Goal: Information Seeking & Learning: Check status

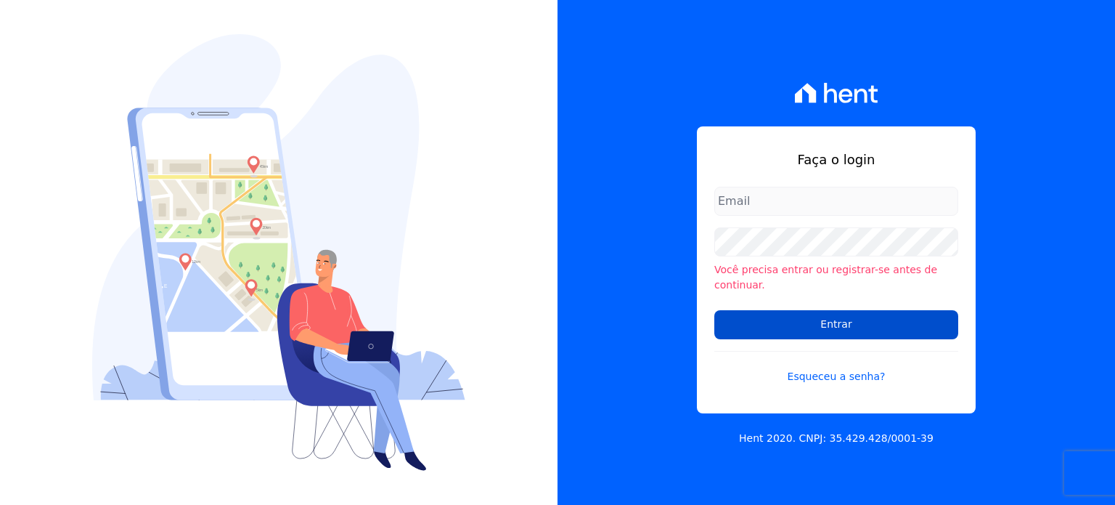
type input "[EMAIL_ADDRESS][PERSON_NAME][DOMAIN_NAME]"
click at [880, 325] on input "Entrar" at bounding box center [836, 324] width 244 height 29
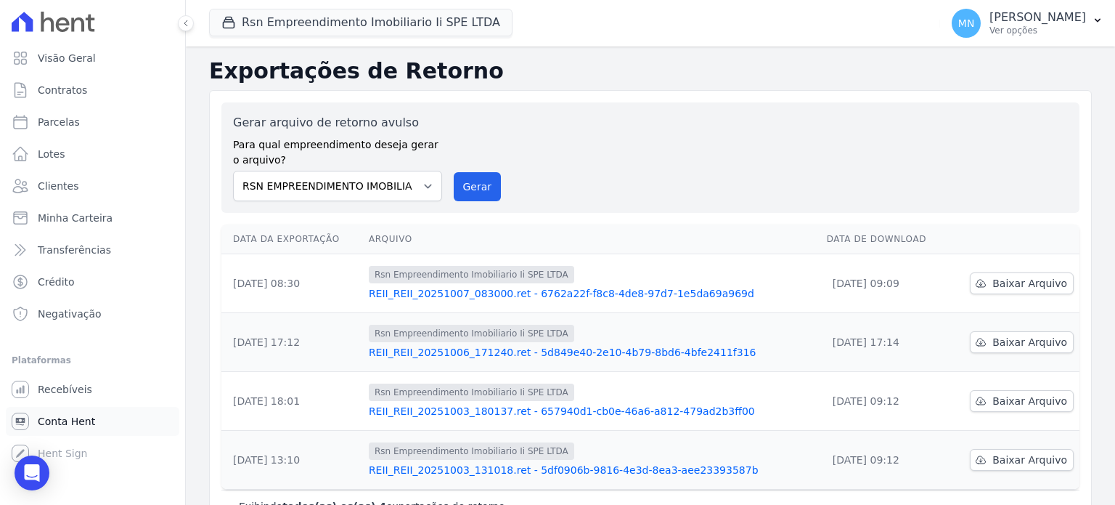
click at [76, 418] on span "Conta Hent" at bounding box center [66, 421] width 57 height 15
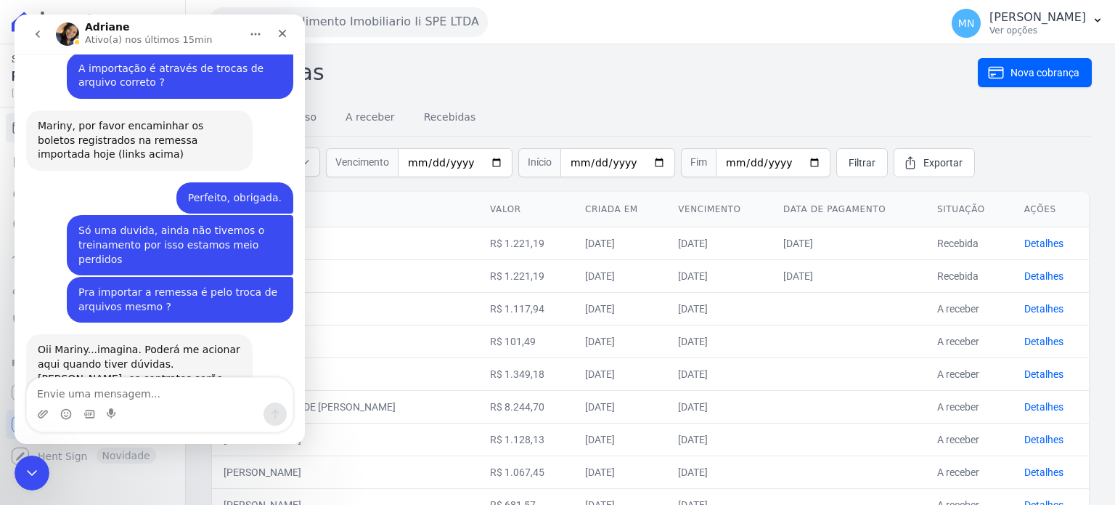
scroll to position [2362, 0]
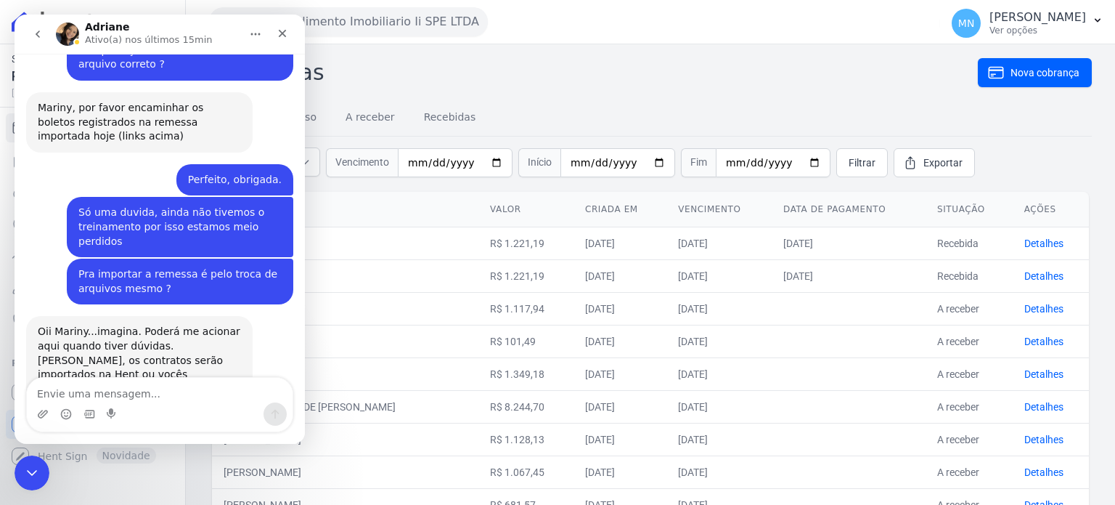
click at [258, 28] on icon "Início" at bounding box center [256, 34] width 12 height 12
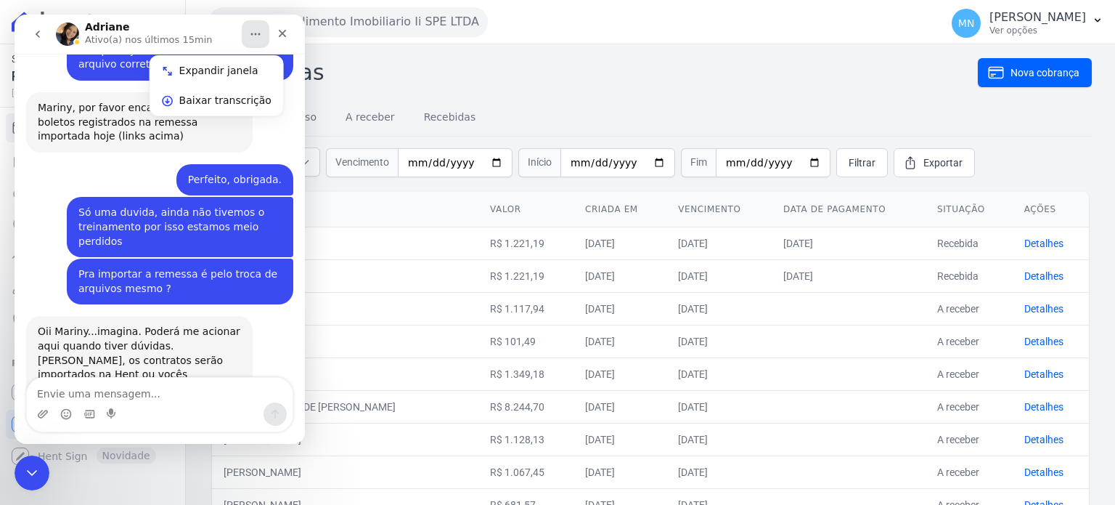
drag, startPoint x: 593, startPoint y: 84, endPoint x: 647, endPoint y: 113, distance: 61.4
click at [593, 84] on h2 "Cobranças" at bounding box center [593, 72] width 769 height 33
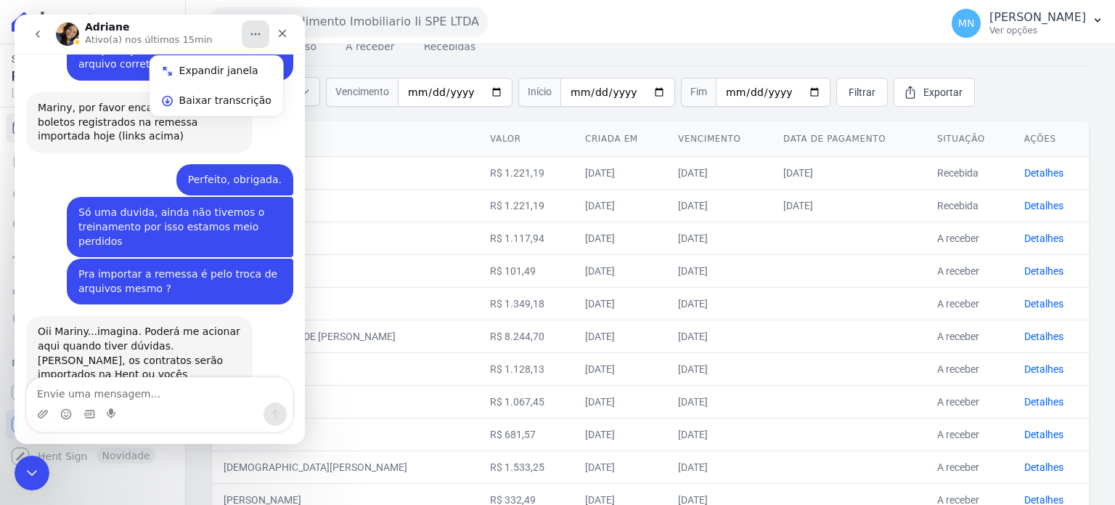
scroll to position [73, 0]
click at [277, 34] on icon "Fechar" at bounding box center [283, 34] width 12 height 12
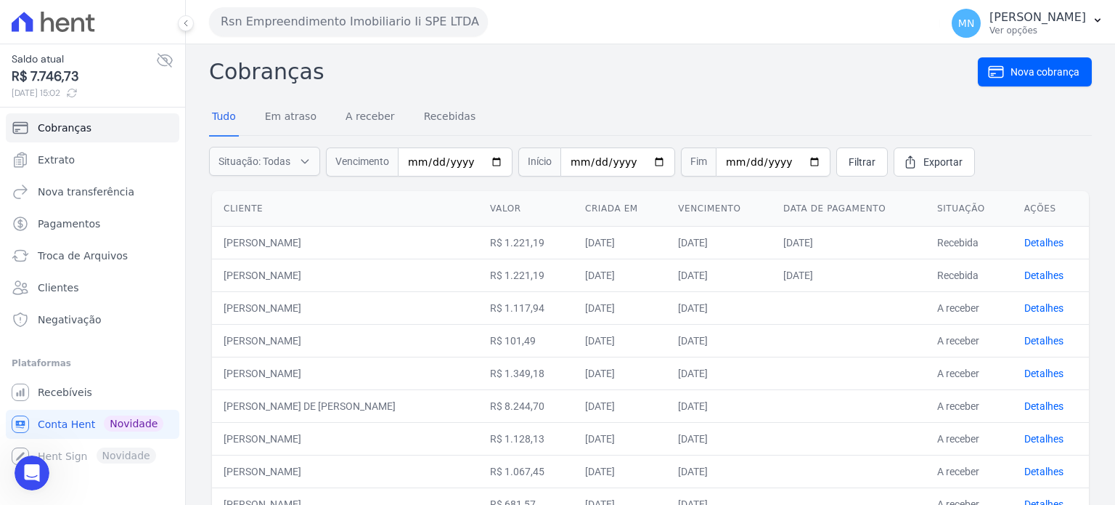
scroll to position [0, 0]
click at [1026, 243] on link "Detalhes" at bounding box center [1044, 243] width 39 height 12
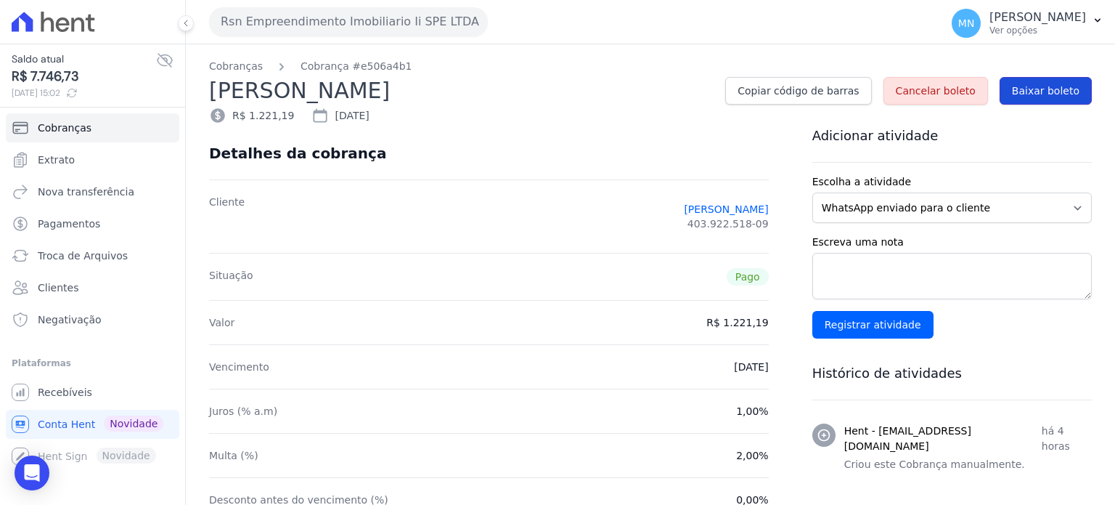
click at [1021, 91] on span "Baixar boleto" at bounding box center [1046, 91] width 68 height 15
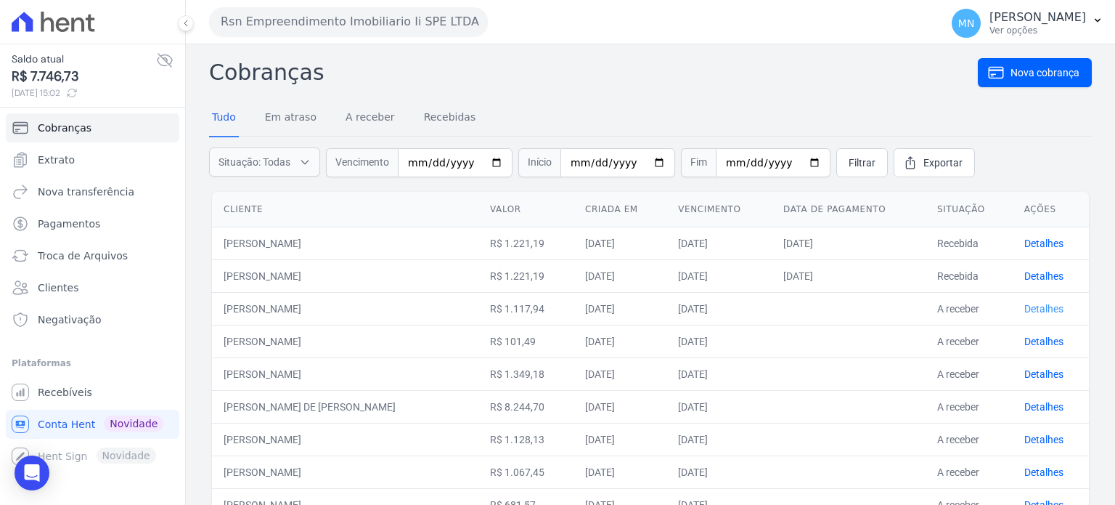
click at [1025, 308] on link "Detalhes" at bounding box center [1044, 309] width 39 height 12
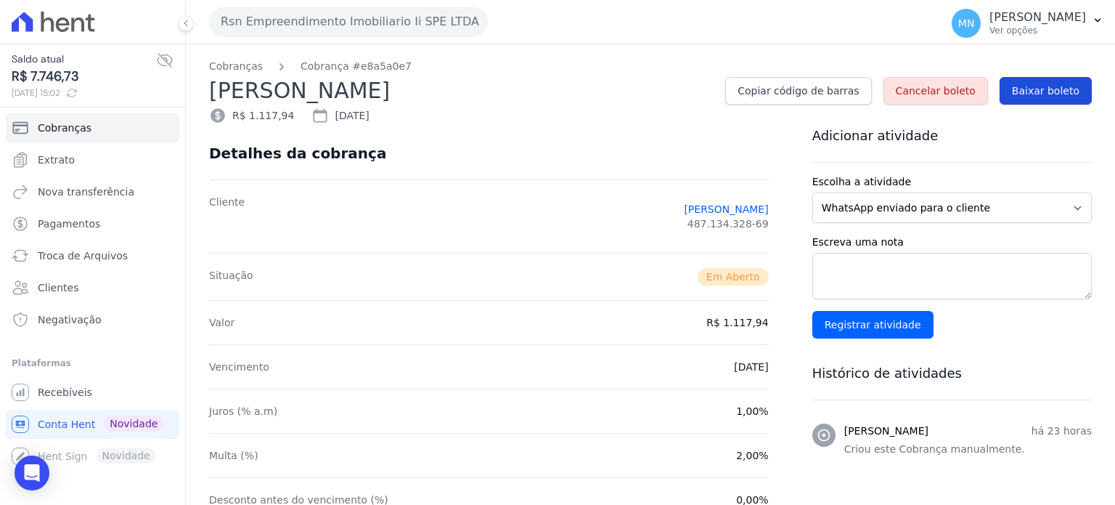
click at [1025, 86] on span "Baixar boleto" at bounding box center [1046, 91] width 68 height 15
click at [123, 127] on link "Cobranças" at bounding box center [93, 127] width 174 height 29
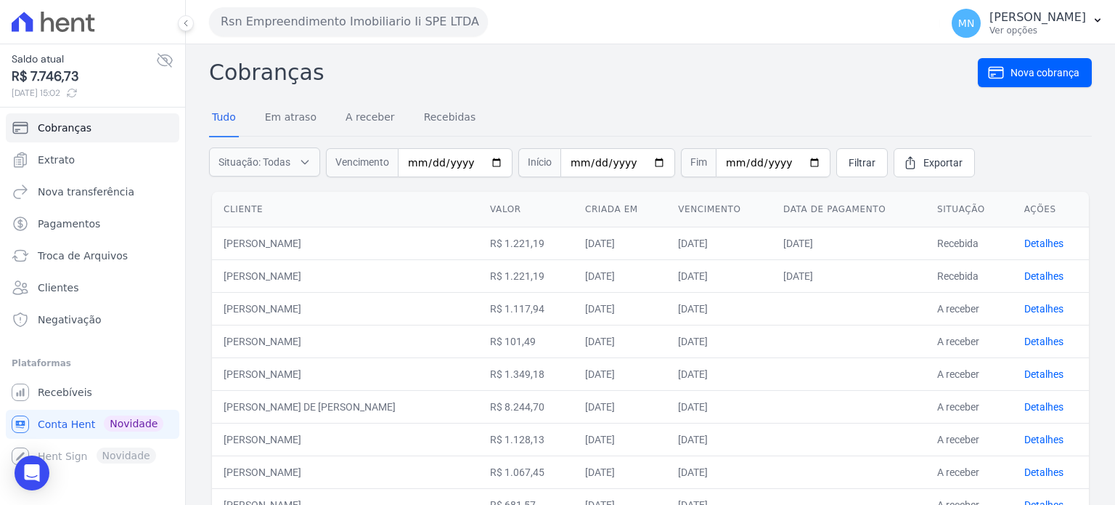
click at [944, 245] on td "Recebida" at bounding box center [969, 243] width 87 height 33
click at [1040, 246] on link "Detalhes" at bounding box center [1044, 243] width 39 height 12
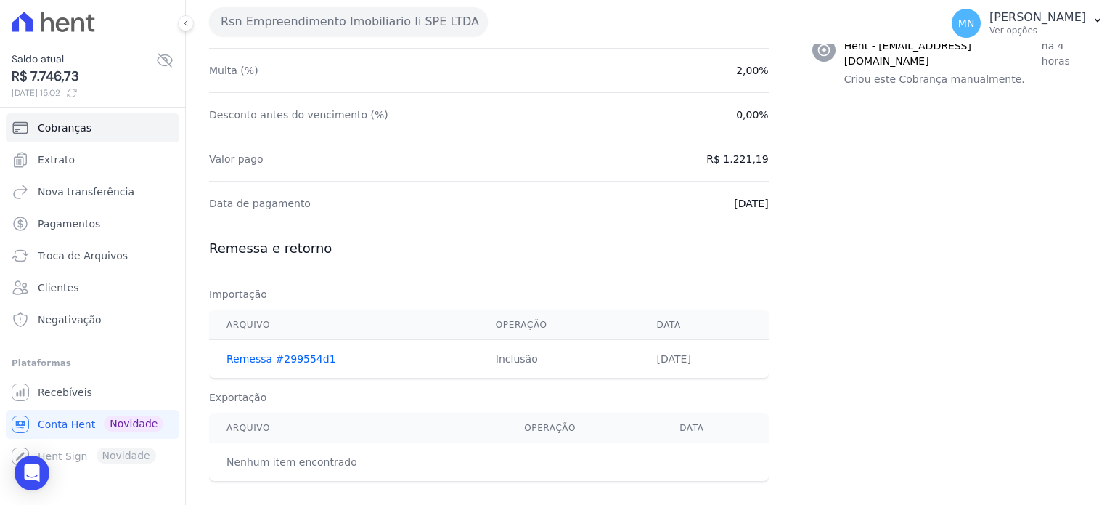
scroll to position [386, 0]
drag, startPoint x: 330, startPoint y: 359, endPoint x: 218, endPoint y: 342, distance: 113.1
click at [218, 342] on td "Remessa #299554d1" at bounding box center [343, 358] width 269 height 38
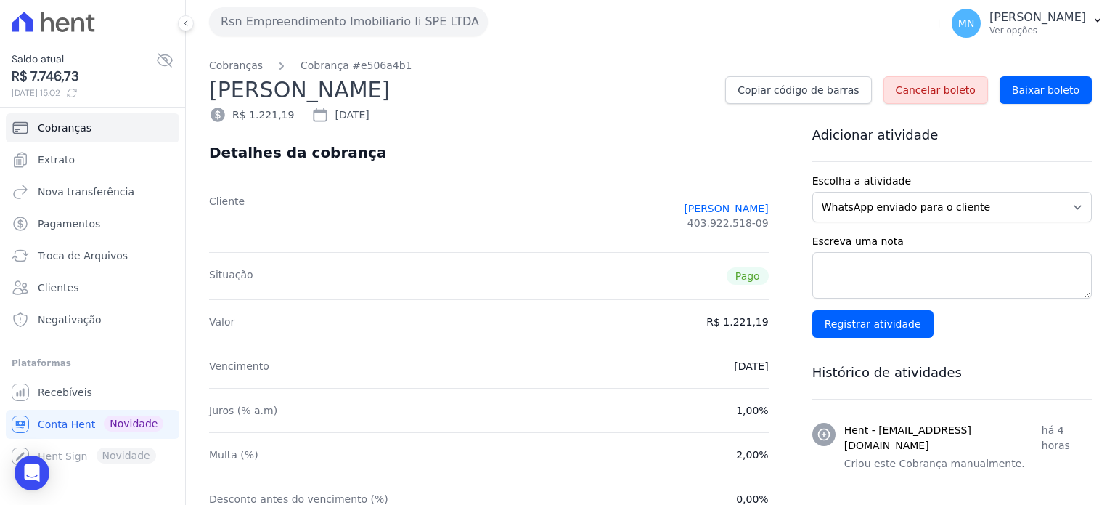
scroll to position [0, 0]
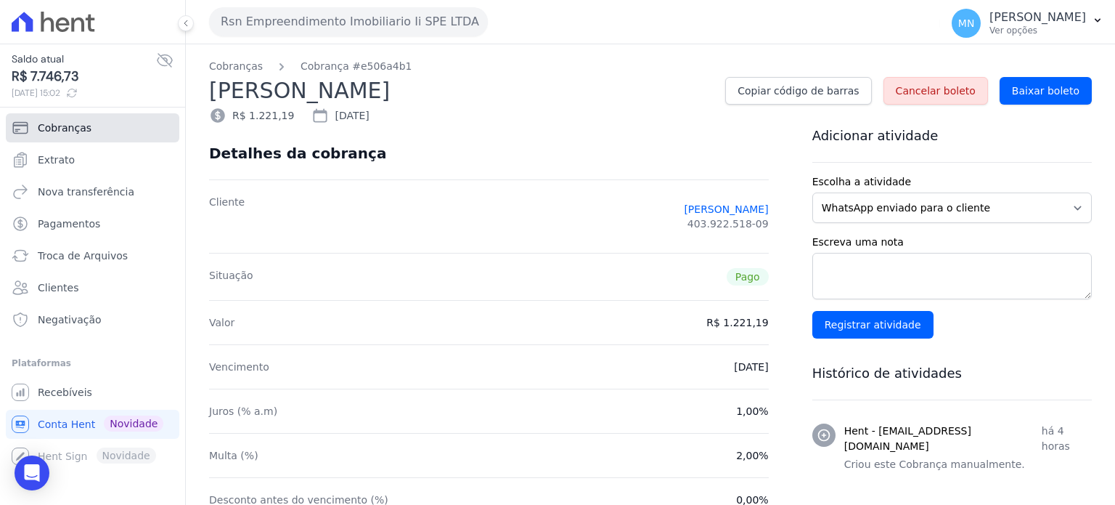
click at [83, 135] on link "Cobranças" at bounding box center [93, 127] width 174 height 29
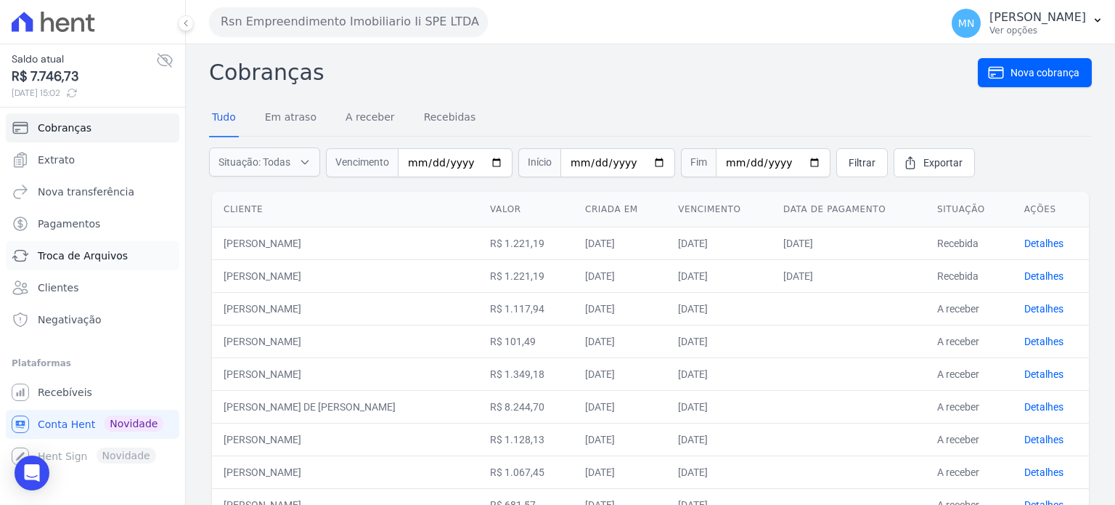
click at [94, 258] on span "Troca de Arquivos" at bounding box center [83, 255] width 90 height 15
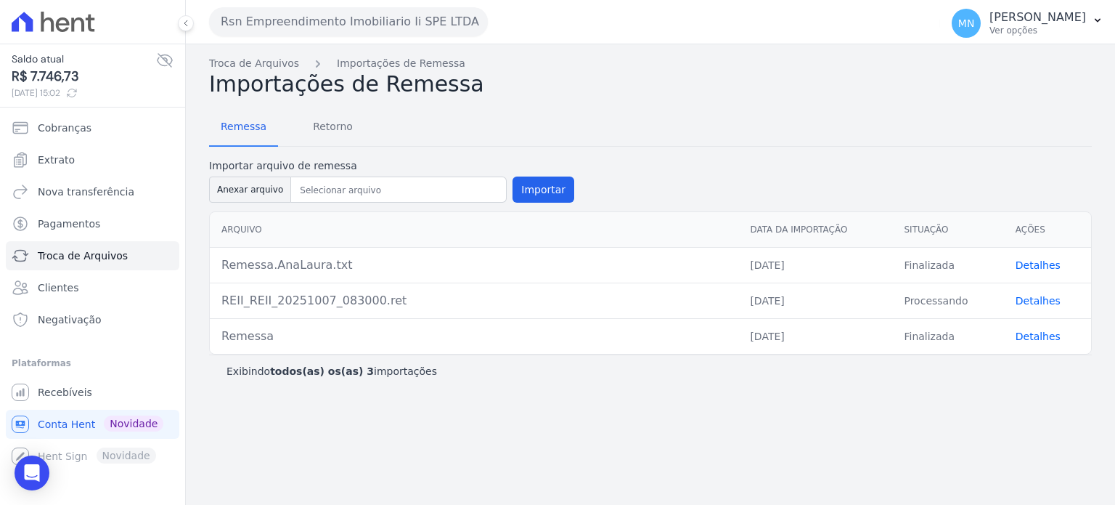
click at [905, 272] on td "Finalizada" at bounding box center [947, 265] width 111 height 36
click at [1070, 232] on th "Ações" at bounding box center [1047, 230] width 87 height 36
click at [1043, 229] on th "Ações" at bounding box center [1047, 230] width 87 height 36
click at [1041, 266] on link "Detalhes" at bounding box center [1038, 265] width 45 height 12
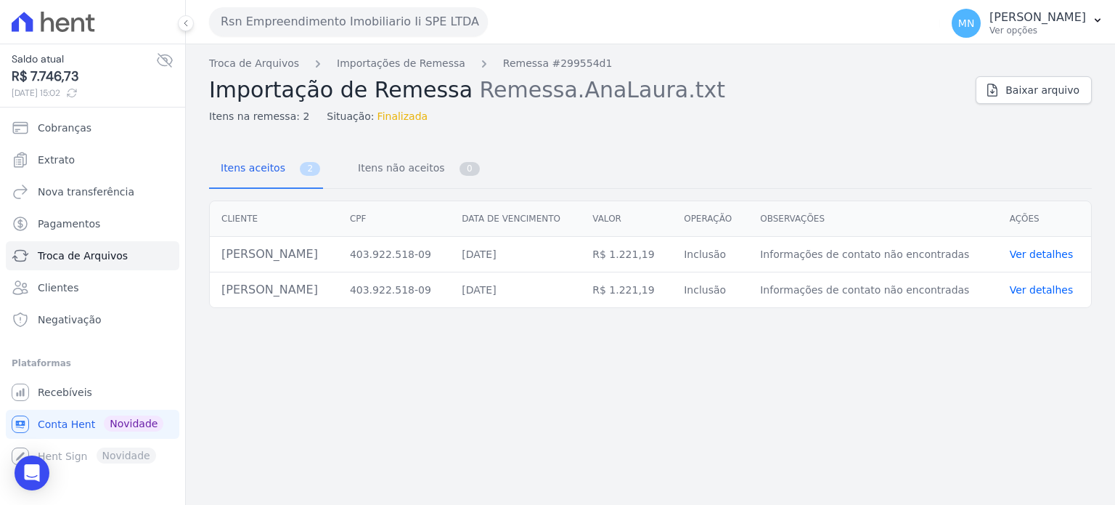
click at [1022, 258] on link "Ver detalhes" at bounding box center [1042, 254] width 64 height 12
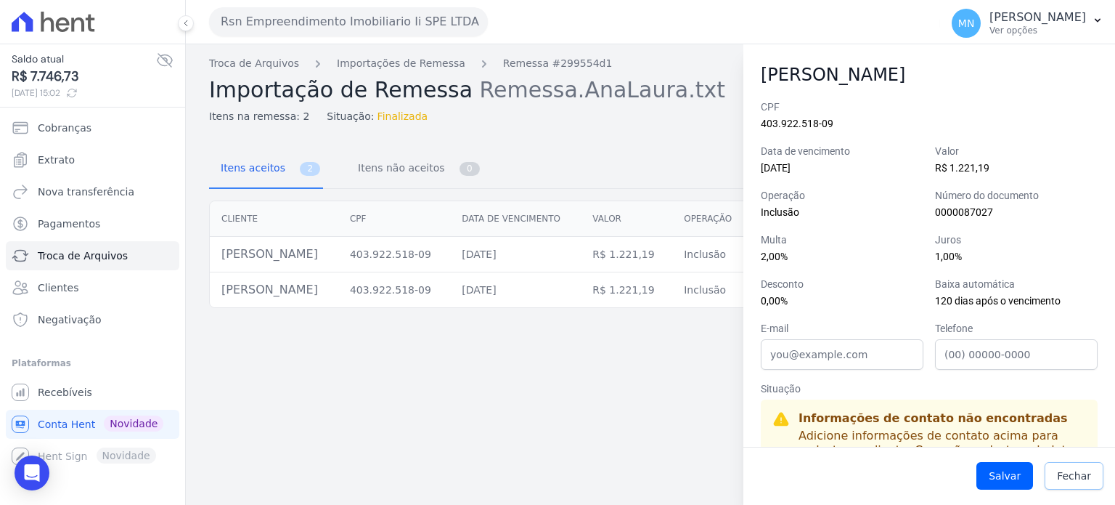
click at [1083, 479] on span "Fechar" at bounding box center [1074, 475] width 34 height 15
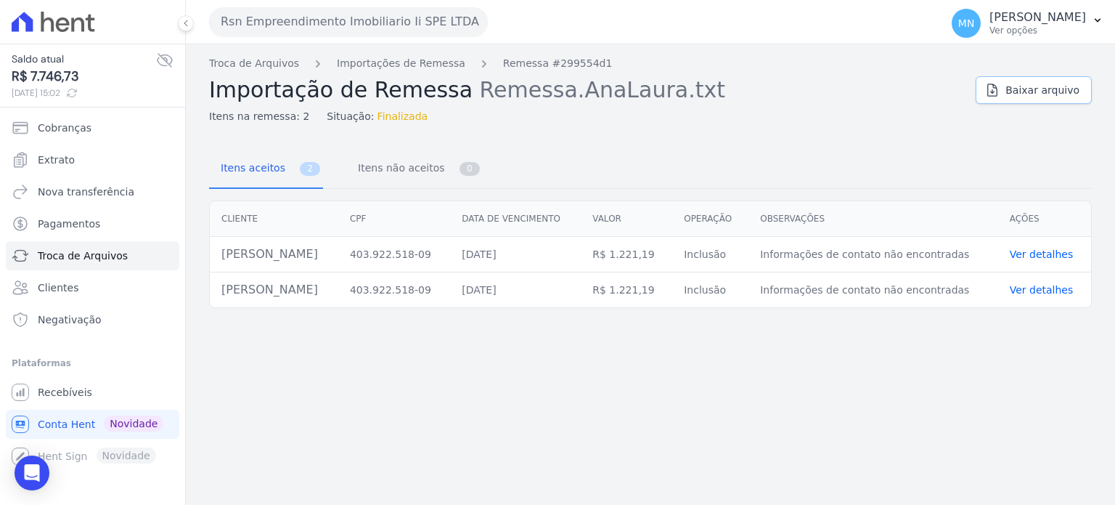
click at [1028, 91] on span "Baixar arquivo" at bounding box center [1043, 90] width 74 height 15
click at [1028, 86] on span "Baixar arquivo" at bounding box center [1043, 90] width 74 height 15
click at [747, 126] on div "Troca de Arquivos Importações de Remessa Remessa #299554d1 Importação de Remess…" at bounding box center [650, 274] width 929 height 460
click at [77, 125] on span "Cobranças" at bounding box center [65, 128] width 54 height 15
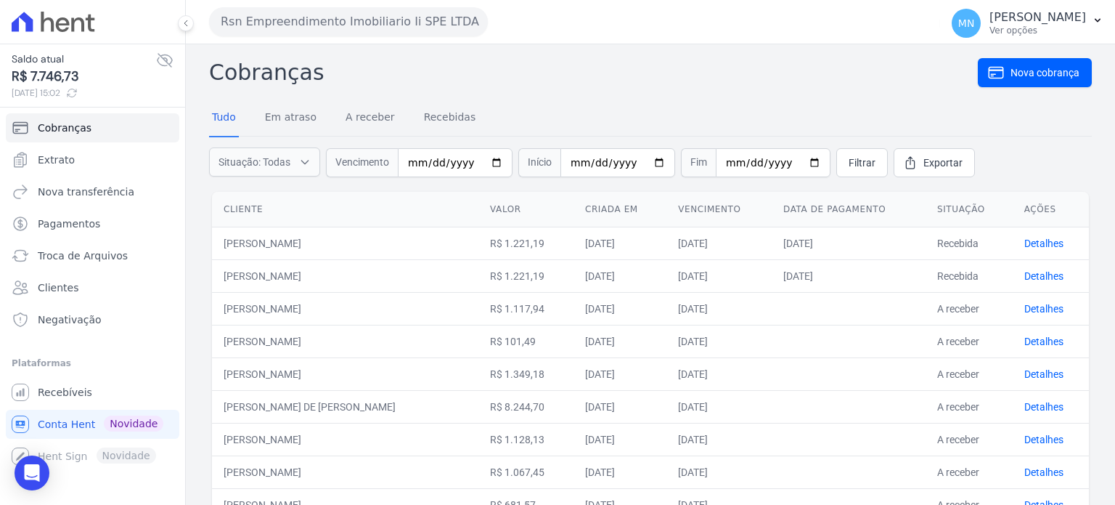
click at [862, 240] on td "07/10/2025" at bounding box center [849, 243] width 154 height 33
click at [949, 243] on td "Recebida" at bounding box center [969, 243] width 87 height 33
click at [956, 273] on td "Recebida" at bounding box center [969, 275] width 87 height 33
click at [973, 246] on td "Recebida" at bounding box center [969, 243] width 87 height 33
click at [967, 274] on td "Recebida" at bounding box center [969, 275] width 87 height 33
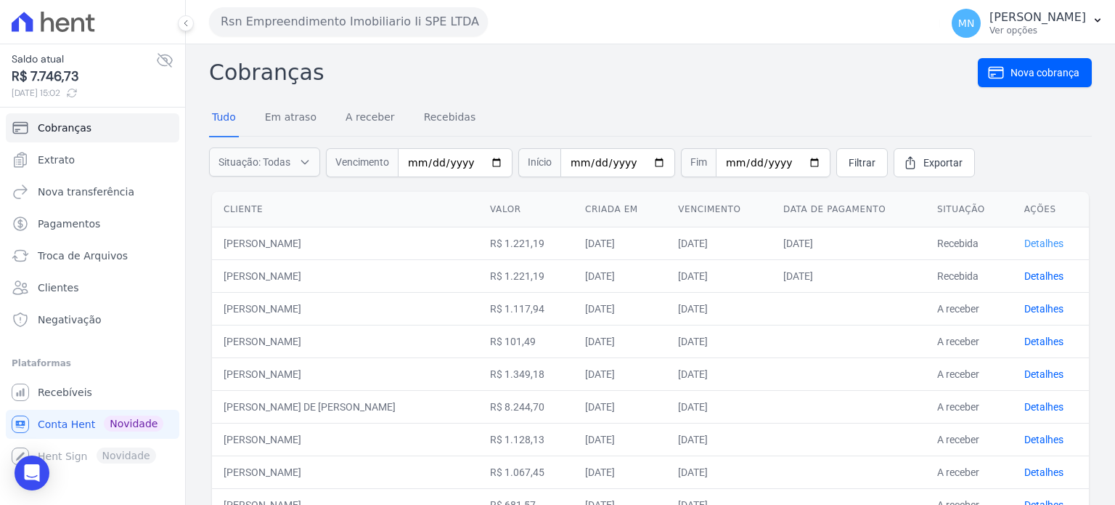
click at [1041, 243] on link "Detalhes" at bounding box center [1044, 243] width 39 height 12
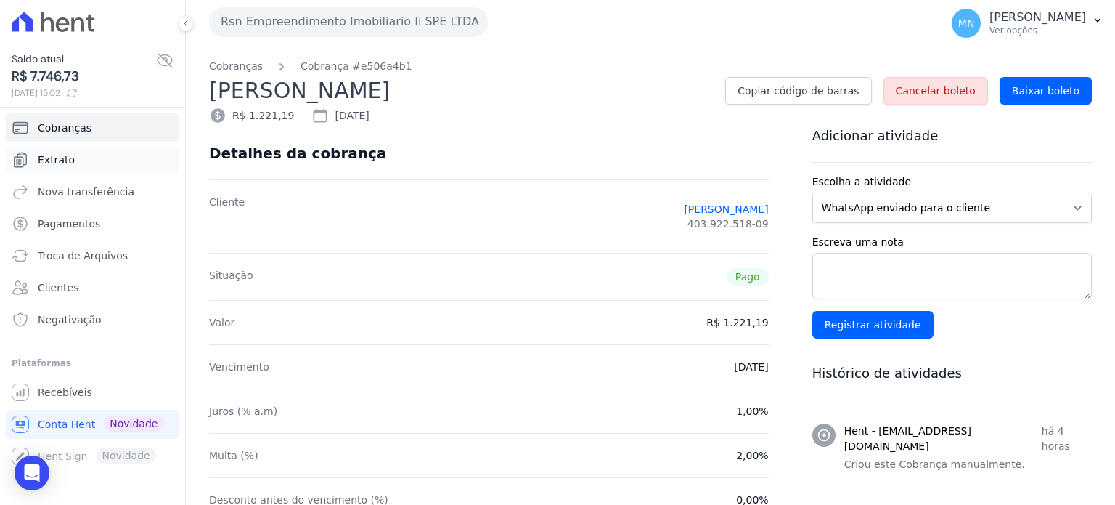
click at [57, 160] on span "Extrato" at bounding box center [56, 159] width 37 height 15
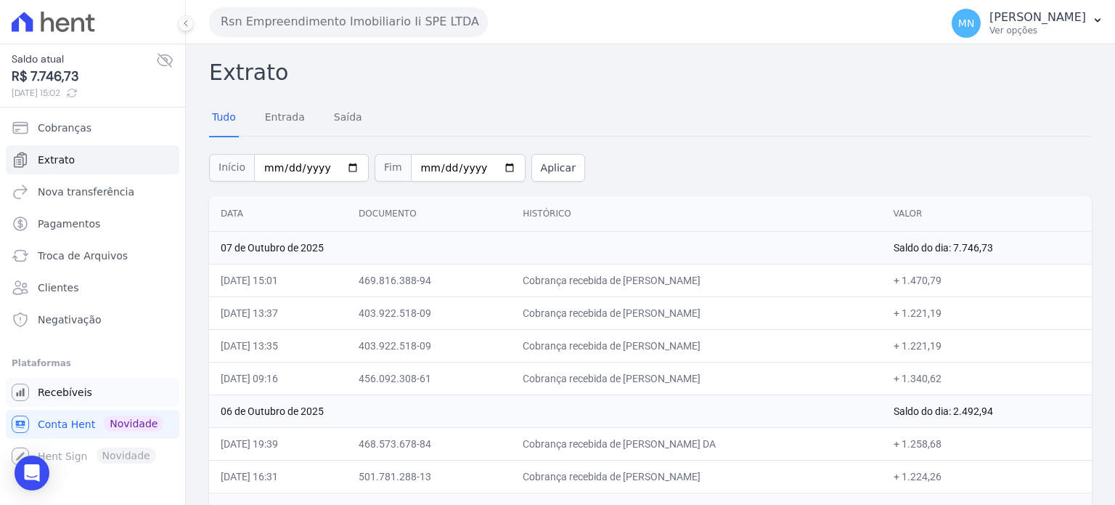
click at [92, 389] on link "Recebíveis" at bounding box center [93, 392] width 174 height 29
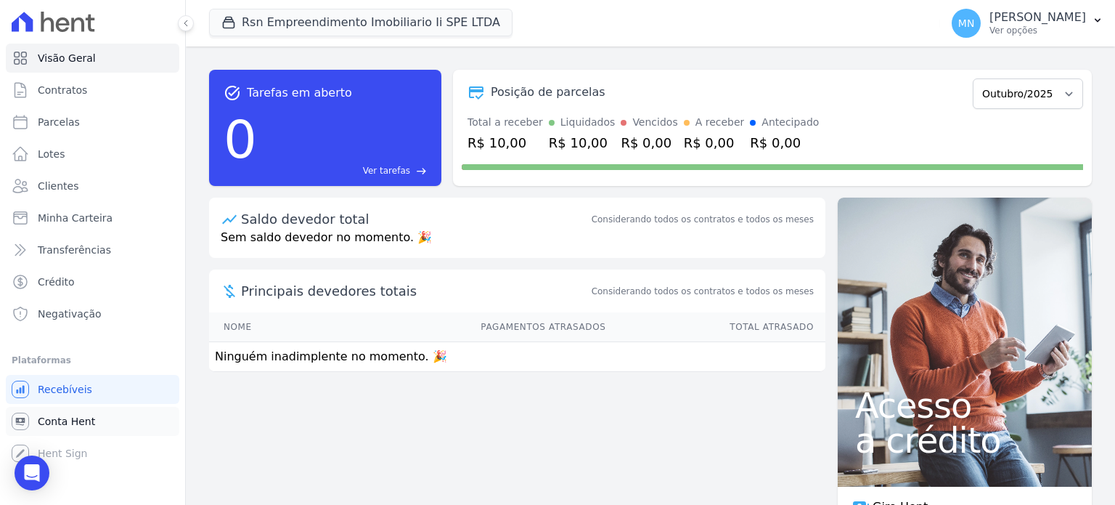
click at [74, 420] on span "Conta Hent" at bounding box center [66, 421] width 57 height 15
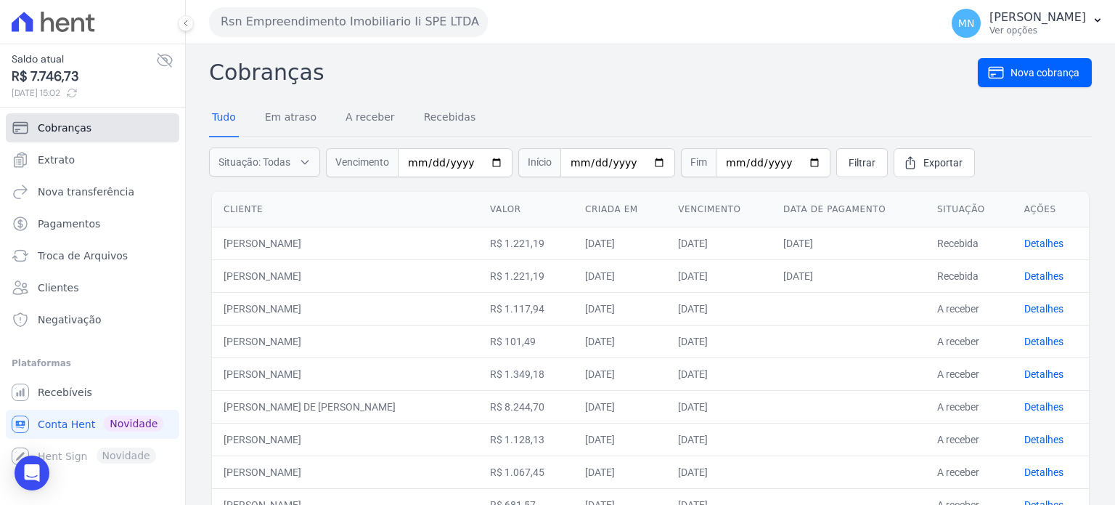
click at [88, 131] on link "Cobranças" at bounding box center [93, 127] width 174 height 29
click at [1037, 243] on link "Detalhes" at bounding box center [1044, 243] width 39 height 12
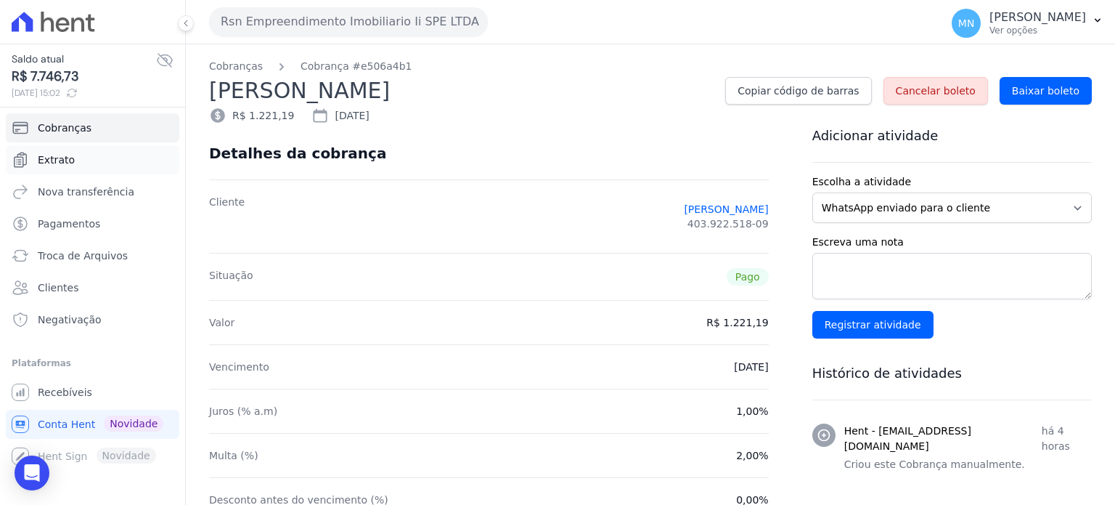
click at [97, 152] on link "Extrato" at bounding box center [93, 159] width 174 height 29
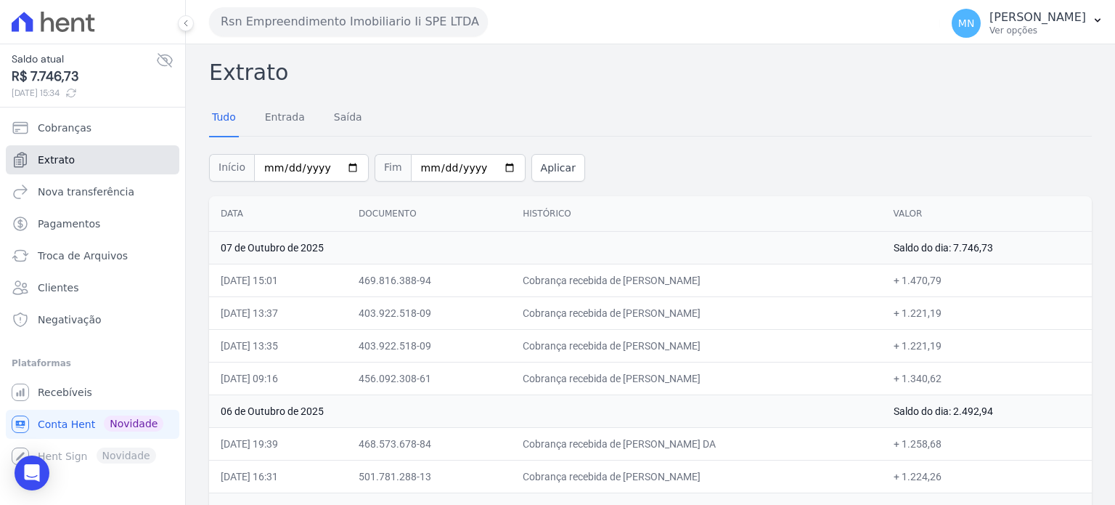
click at [97, 166] on link "Extrato" at bounding box center [93, 159] width 174 height 29
click at [63, 162] on span "Extrato" at bounding box center [56, 159] width 37 height 15
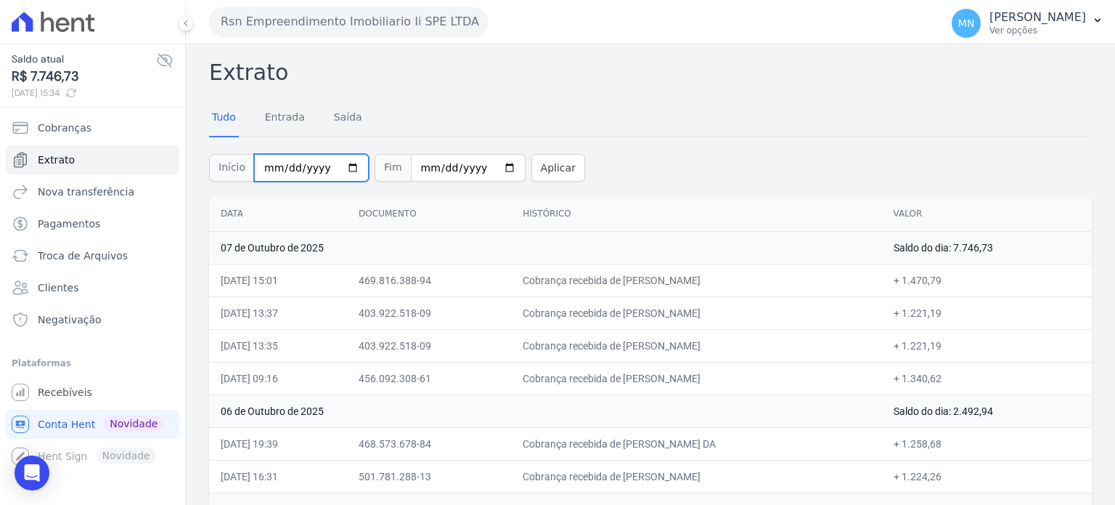
click at [318, 168] on input "2025-10-01" at bounding box center [311, 168] width 115 height 28
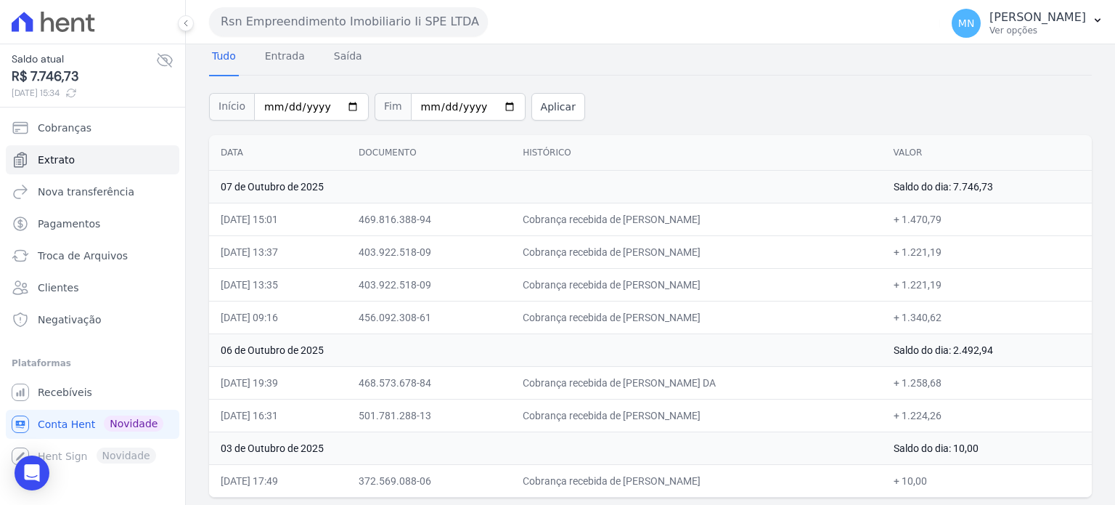
scroll to position [62, 0]
drag, startPoint x: 258, startPoint y: 216, endPoint x: 674, endPoint y: 268, distance: 418.5
click at [674, 268] on tbody "07 de Outubro de 2025 Saldo do dia: 7.746,73 07/10/2025, 15:01 469.816.388-94 C…" at bounding box center [650, 332] width 883 height 327
drag, startPoint x: 220, startPoint y: 379, endPoint x: 790, endPoint y: 404, distance: 570.5
click at [789, 404] on tbody "07 de Outubro de 2025 Saldo do dia: 7.746,73 07/10/2025, 15:01 469.816.388-94 C…" at bounding box center [650, 332] width 883 height 327
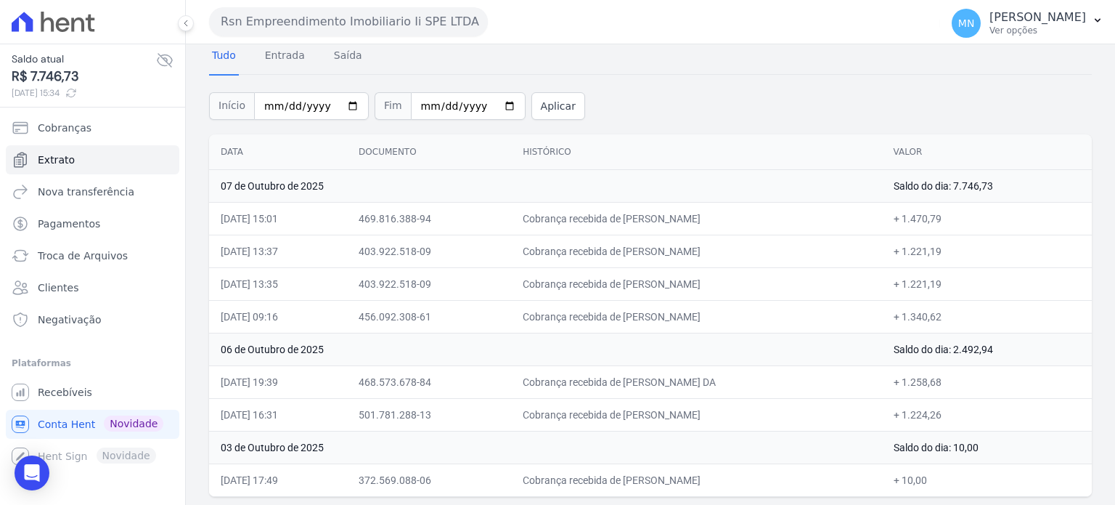
click at [810, 323] on td "Cobrança recebida de KELVIN DE LIMA PEREIRA" at bounding box center [696, 316] width 370 height 33
click at [76, 429] on span "Conta Hent" at bounding box center [66, 424] width 57 height 15
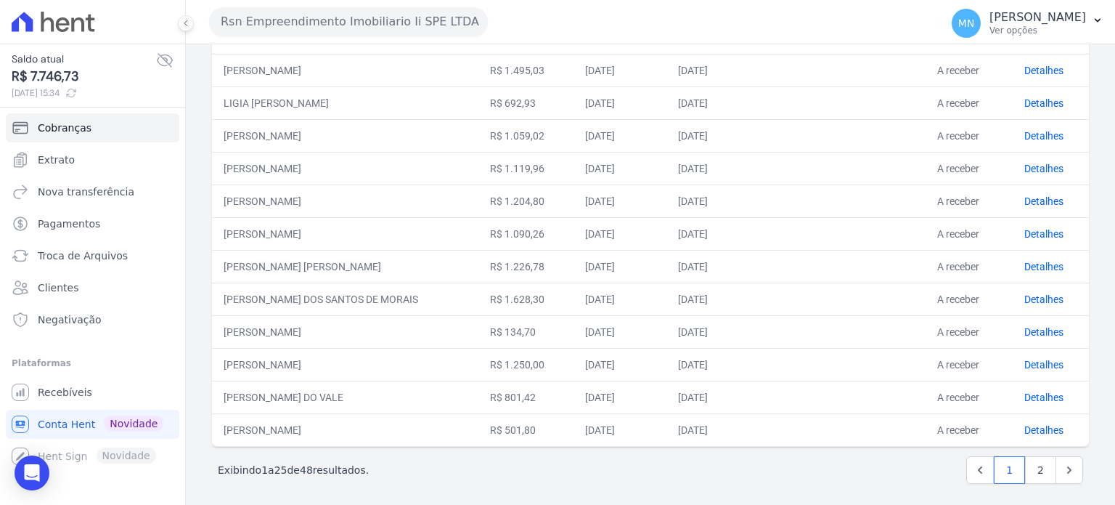
scroll to position [600, 0]
click at [1025, 467] on link "2" at bounding box center [1040, 468] width 31 height 28
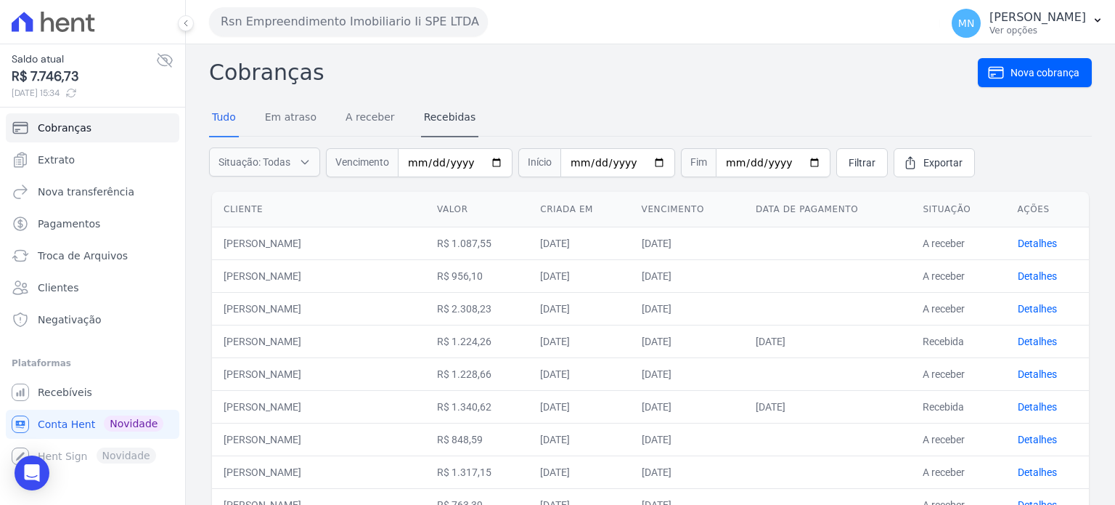
drag, startPoint x: 853, startPoint y: 93, endPoint x: 444, endPoint y: 99, distance: 408.8
click at [54, 169] on link "Extrato" at bounding box center [93, 159] width 174 height 29
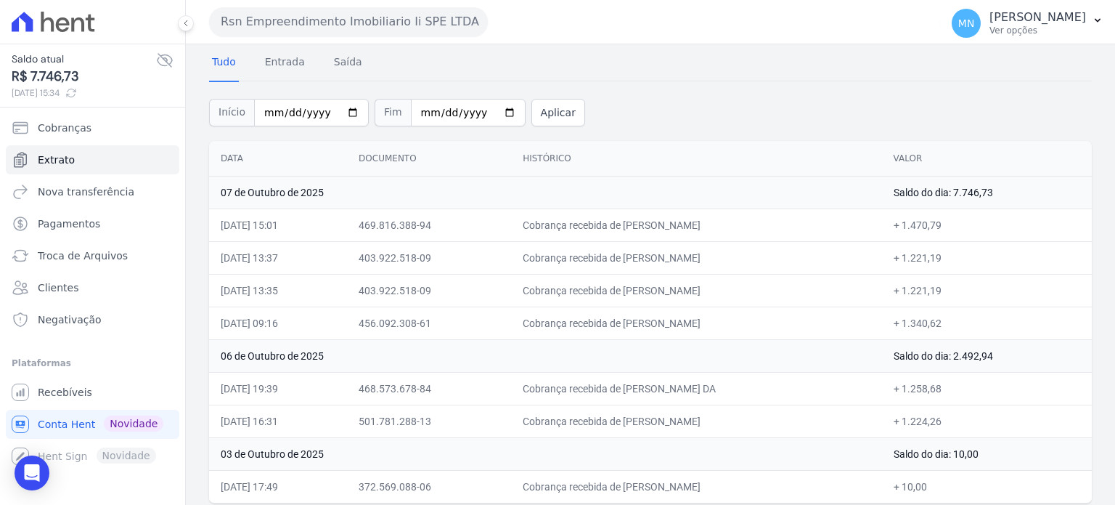
scroll to position [62, 0]
